Goal: Find specific page/section: Find specific page/section

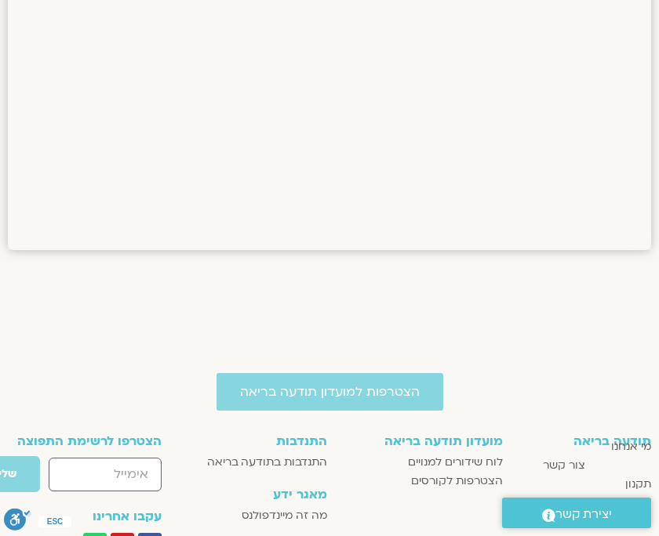
drag, startPoint x: 656, startPoint y: 414, endPoint x: 656, endPoint y: 341, distance: 72.9
click at [656, 341] on div "הצטרפות למועדון תודעה בריאה תודעה בריאה מי אנחנו [PERSON_NAME] קשר תקנון הצהרת …" at bounding box center [329, 536] width 659 height 468
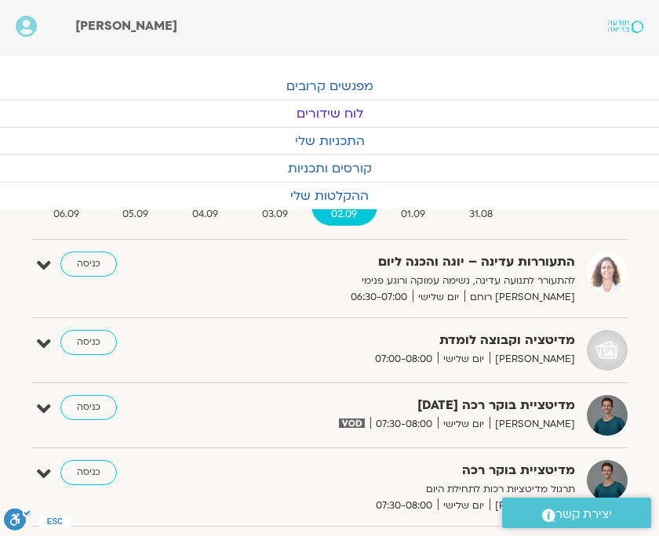
click at [273, 219] on span "03.09" at bounding box center [275, 214] width 67 height 16
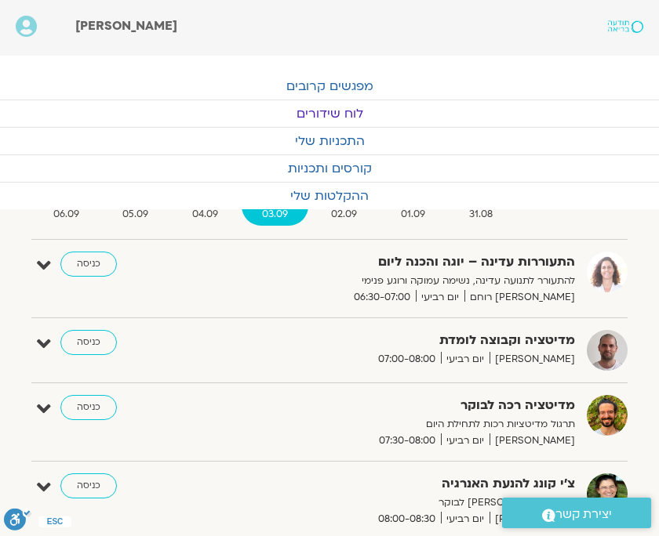
click at [85, 266] on link "כניסה" at bounding box center [88, 264] width 56 height 25
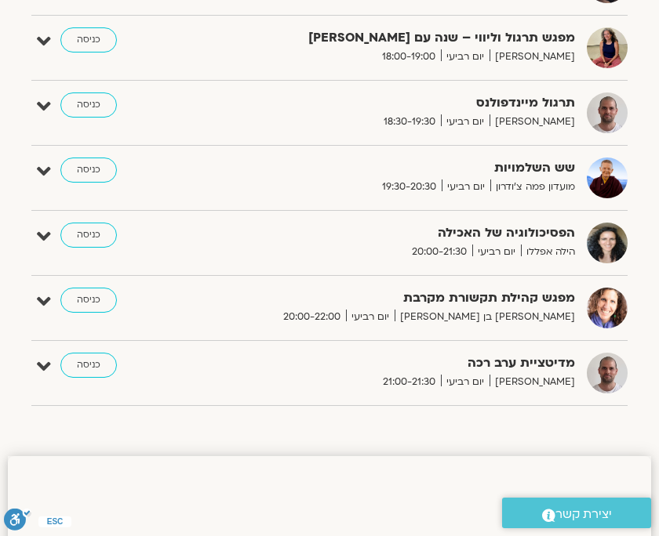
scroll to position [938, 0]
